Goal: Transaction & Acquisition: Purchase product/service

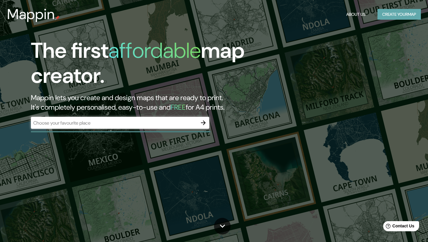
click at [408, 13] on button "Create your map" at bounding box center [399, 14] width 43 height 11
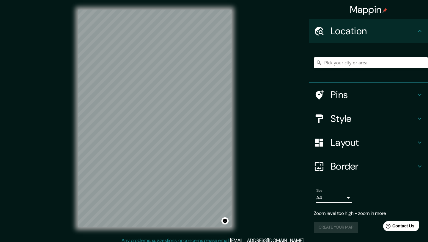
click at [379, 62] on input "Pick your city or area" at bounding box center [371, 62] width 114 height 11
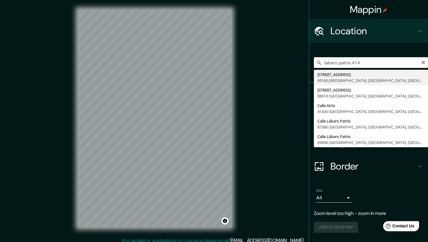
type input "[STREET_ADDRESS]"
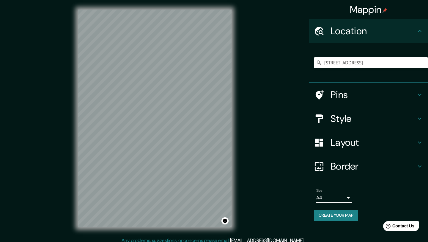
click at [369, 162] on h4 "Border" at bounding box center [374, 166] width 86 height 12
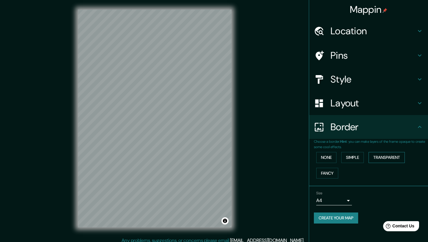
click at [381, 157] on button "Transparent" at bounding box center [387, 157] width 36 height 11
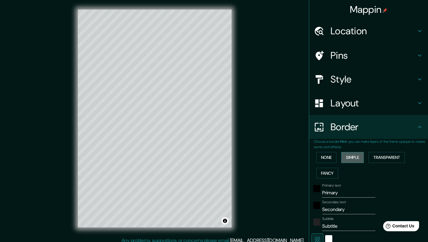
click at [354, 158] on button "Simple" at bounding box center [353, 157] width 23 height 11
click at [330, 175] on button "Fancy" at bounding box center [328, 173] width 22 height 11
click at [328, 161] on button "None" at bounding box center [327, 157] width 20 height 11
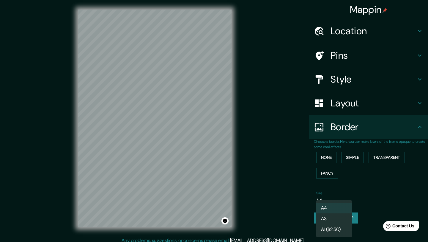
click at [347, 199] on body "Mappin Location [STREET_ADDRESS] Pins Style Layout Border Choose a border. Hint…" at bounding box center [214, 121] width 428 height 242
click at [333, 221] on li "A3" at bounding box center [335, 218] width 36 height 11
click at [342, 202] on body "Mappin Location [STREET_ADDRESS] Pins Style Layout Border Choose a border. Hint…" at bounding box center [214, 121] width 428 height 242
click at [365, 188] on div at bounding box center [214, 121] width 428 height 242
click at [347, 206] on div "Size A3 a4" at bounding box center [369, 197] width 110 height 19
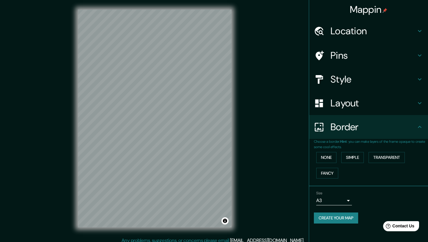
click at [346, 203] on body "Mappin Location [STREET_ADDRESS] Pins Style Layout Border Choose a border. Hint…" at bounding box center [214, 121] width 428 height 242
click at [342, 206] on li "A4" at bounding box center [335, 207] width 36 height 11
type input "single"
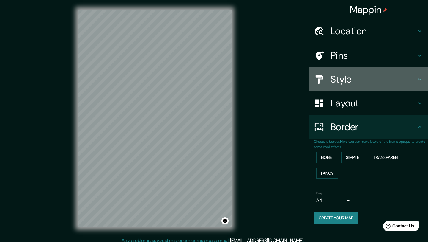
click at [380, 73] on div "Style" at bounding box center [368, 79] width 119 height 24
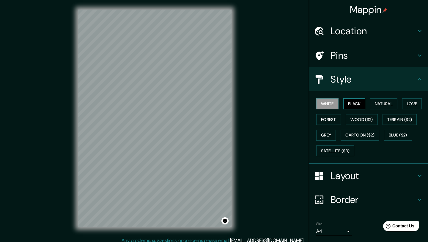
click at [356, 104] on button "Black" at bounding box center [355, 103] width 22 height 11
click at [392, 103] on button "Natural" at bounding box center [383, 103] width 27 height 11
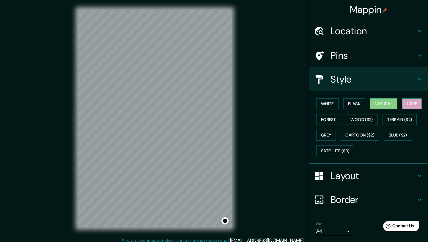
click at [418, 104] on button "Love" at bounding box center [413, 103] width 20 height 11
click at [333, 118] on button "Forest" at bounding box center [329, 119] width 25 height 11
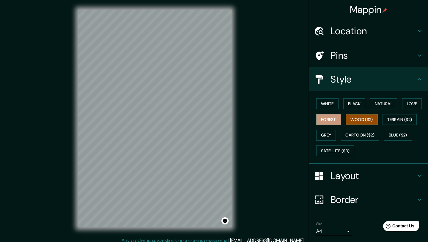
click at [354, 121] on button "Wood ($2)" at bounding box center [362, 119] width 32 height 11
click at [407, 120] on button "Terrain ($2)" at bounding box center [400, 119] width 35 height 11
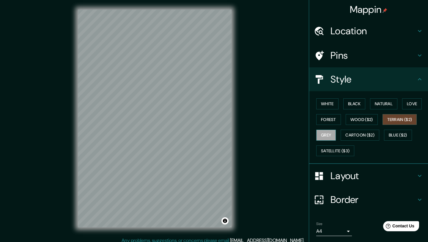
click at [329, 135] on button "Grey" at bounding box center [327, 134] width 20 height 11
click at [364, 132] on button "Cartoon ($2)" at bounding box center [360, 134] width 39 height 11
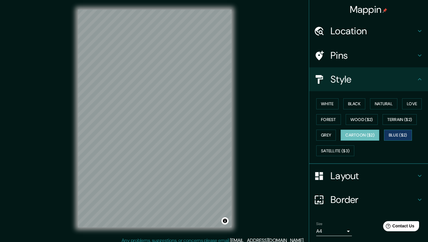
click at [401, 136] on button "Blue ($2)" at bounding box center [398, 134] width 28 height 11
click at [337, 148] on button "Satellite ($3)" at bounding box center [336, 150] width 38 height 11
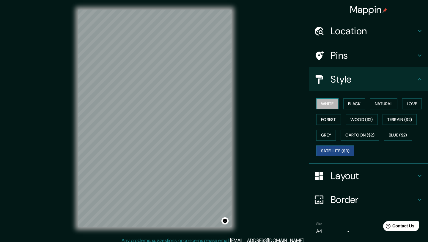
click at [335, 105] on button "White" at bounding box center [328, 103] width 22 height 11
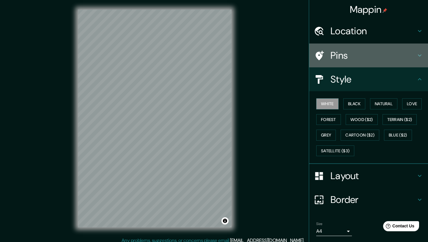
click at [369, 58] on h4 "Pins" at bounding box center [374, 55] width 86 height 12
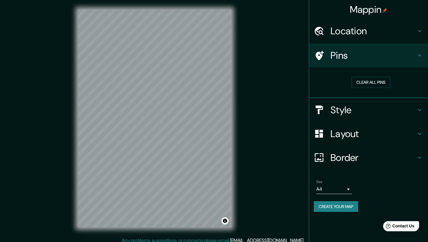
click at [317, 59] on icon at bounding box center [319, 55] width 10 height 10
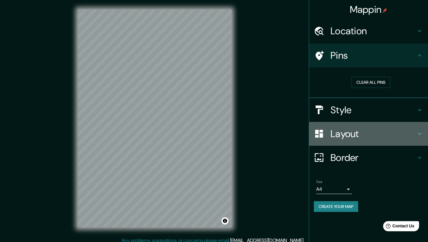
click at [353, 135] on h4 "Layout" at bounding box center [374, 134] width 86 height 12
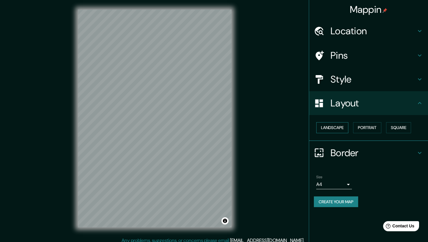
click at [340, 131] on button "Landscape" at bounding box center [333, 127] width 32 height 11
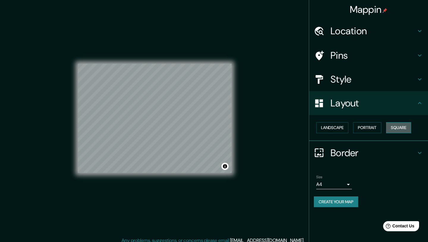
click at [406, 128] on button "Square" at bounding box center [399, 127] width 25 height 11
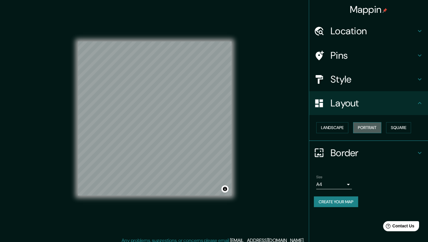
click at [374, 128] on button "Portrait" at bounding box center [368, 127] width 28 height 11
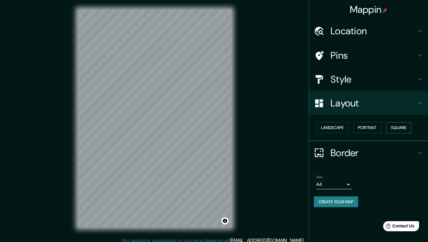
click at [404, 129] on button "Square" at bounding box center [399, 127] width 25 height 11
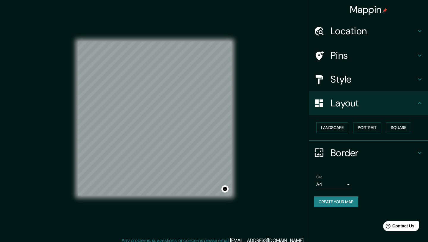
click at [394, 156] on h4 "Border" at bounding box center [374, 153] width 86 height 12
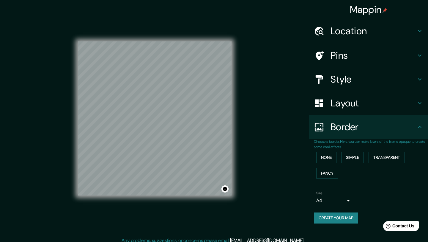
click at [408, 150] on div "None Simple Transparent Fancy" at bounding box center [371, 164] width 114 height 31
click at [408, 139] on p "Choose a border. Hint : you can make layers of the frame opaque to create some …" at bounding box center [371, 144] width 114 height 11
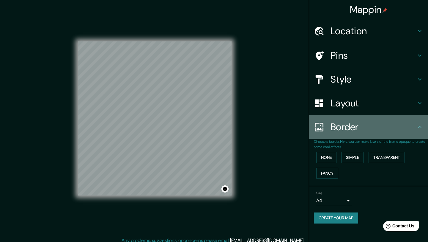
click at [406, 134] on div "Border" at bounding box center [368, 127] width 119 height 24
click at [423, 130] on icon at bounding box center [420, 126] width 7 height 7
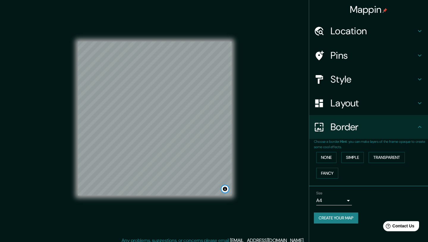
click at [226, 187] on button "Toggle attribution" at bounding box center [225, 188] width 7 height 7
click at [360, 79] on h4 "Style" at bounding box center [374, 79] width 86 height 12
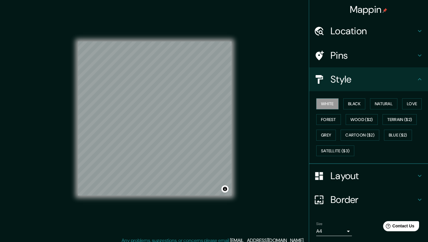
click at [269, 129] on div "Mappin Location [STREET_ADDRESS] Pins Style White Black Natural Love Forest Woo…" at bounding box center [214, 123] width 428 height 246
